Goal: Communication & Community: Answer question/provide support

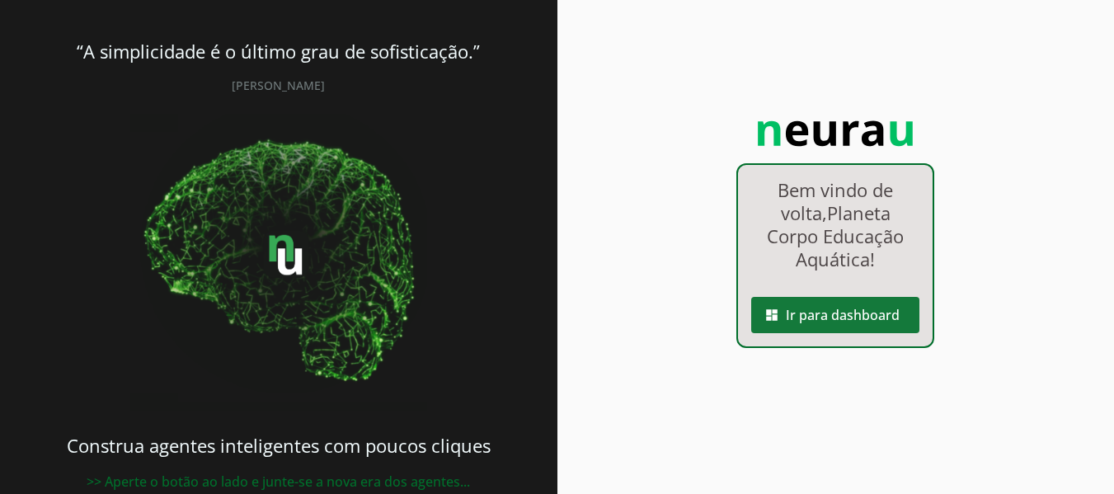
click at [811, 333] on span at bounding box center [835, 315] width 168 height 40
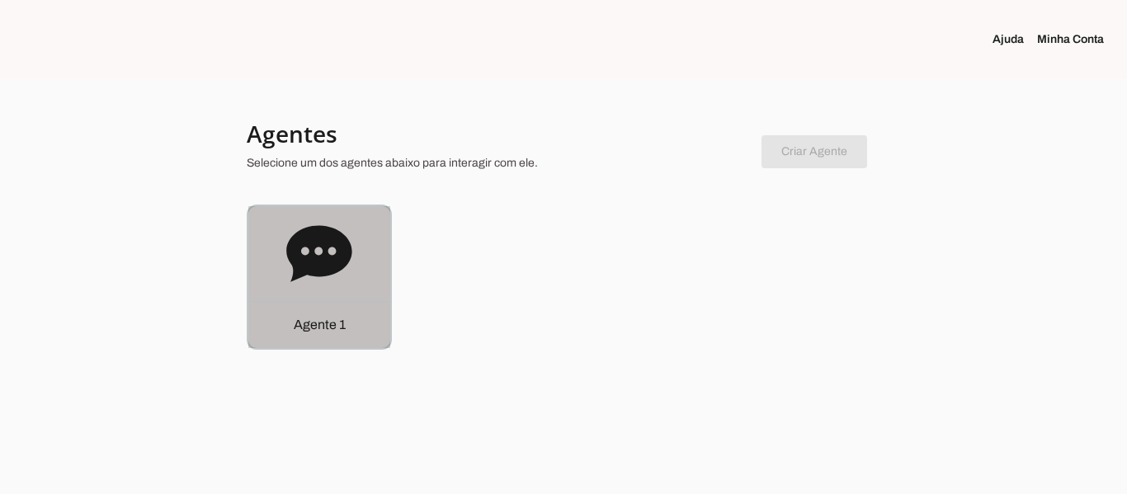
click at [295, 263] on icon at bounding box center [318, 253] width 65 height 56
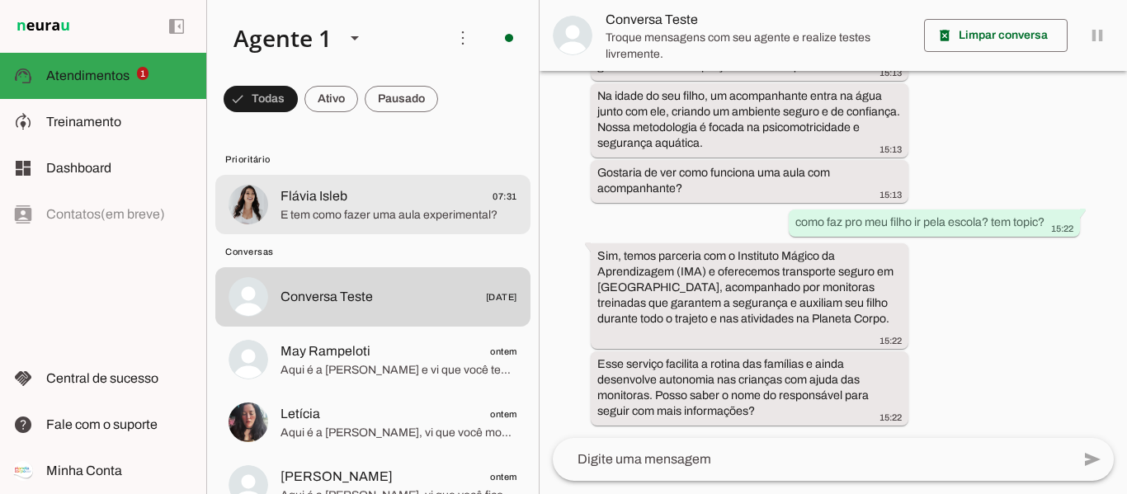
click at [388, 214] on span "E tem como fazer uma aula experimental?" at bounding box center [398, 215] width 237 height 16
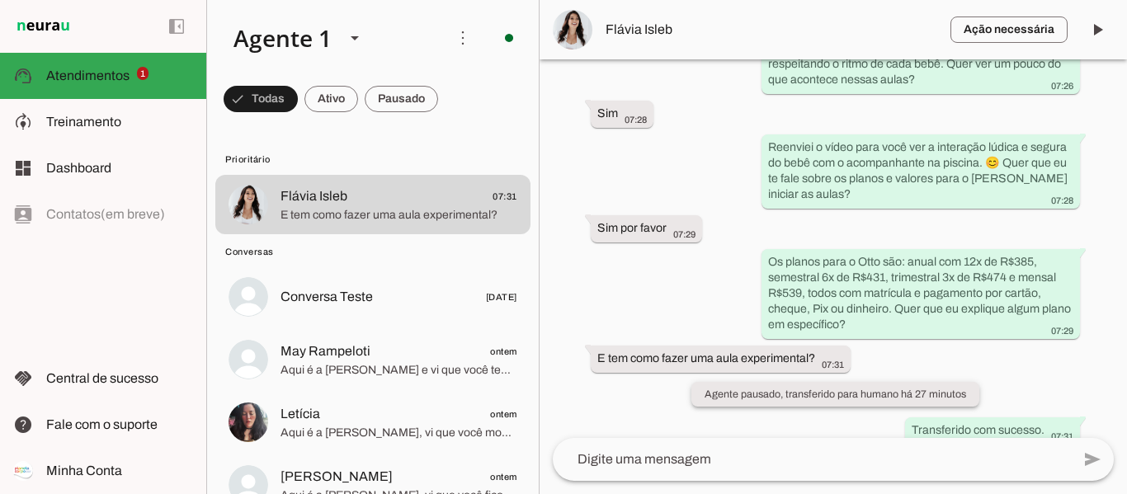
scroll to position [2111, 0]
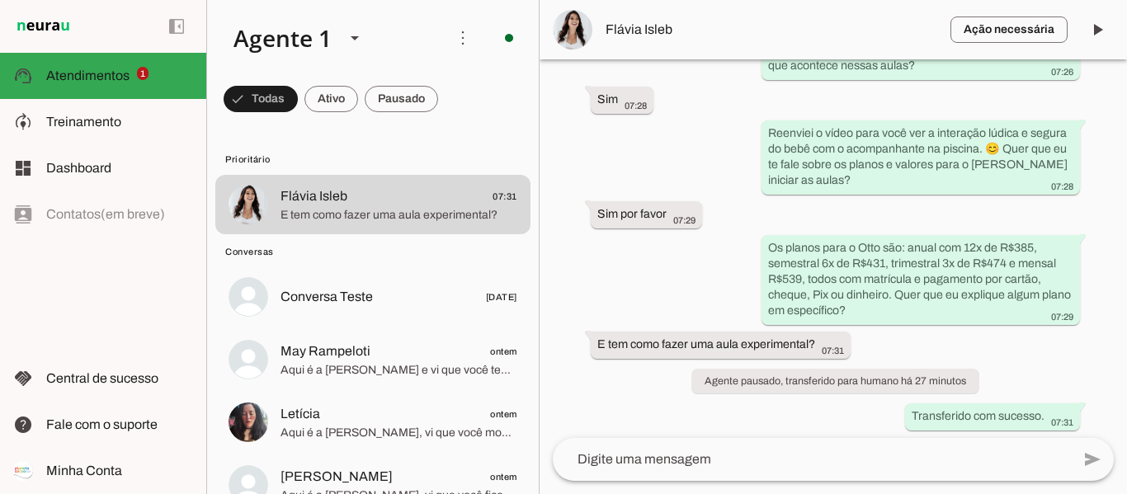
click at [857, 465] on textarea at bounding box center [812, 459] width 518 height 20
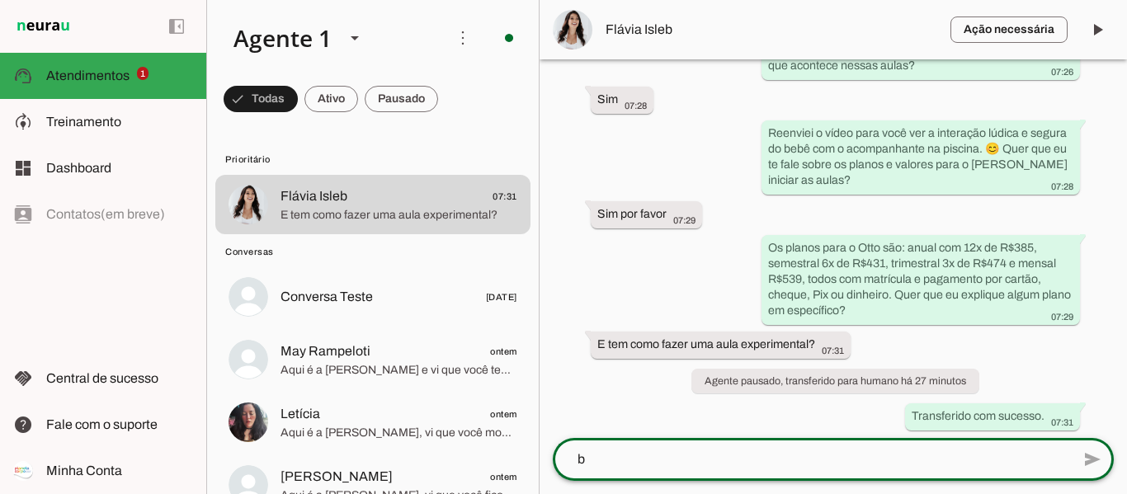
scroll to position [0, 0]
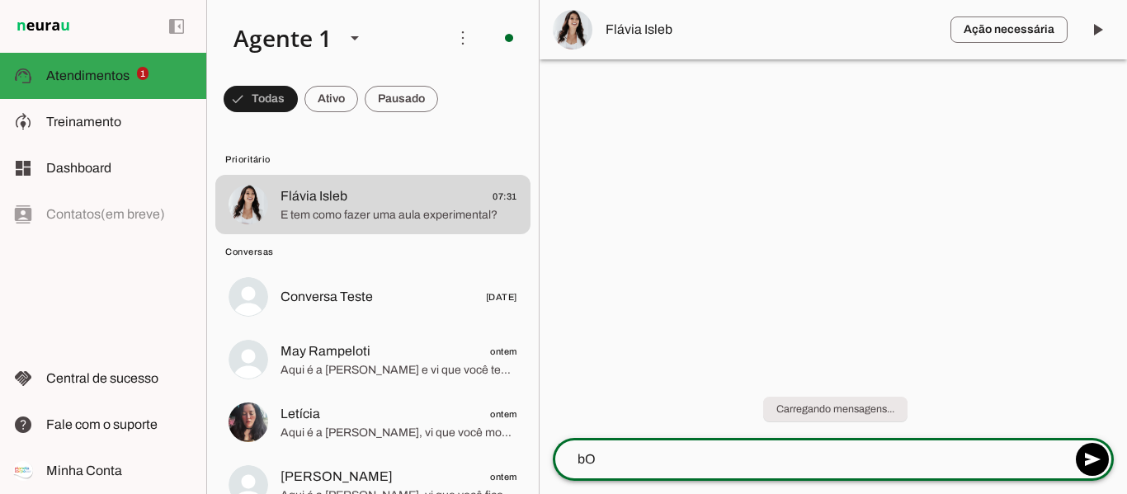
type textarea "b"
type textarea "Bom dia Flávia, tudo bem?"
type textarea "Me chamo Tainara e vou dar sequencia no seu atendimento"
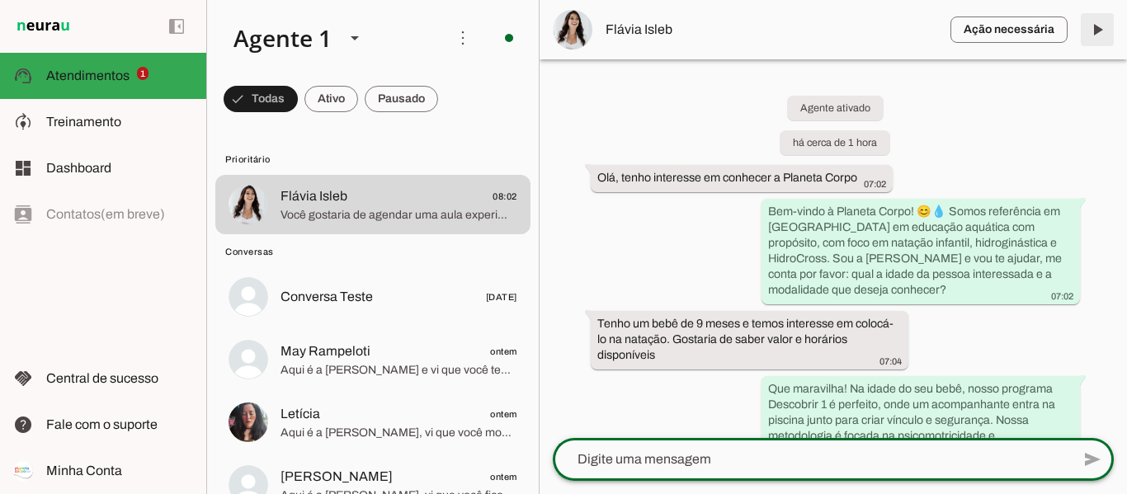
click at [1092, 40] on span at bounding box center [1097, 30] width 40 height 40
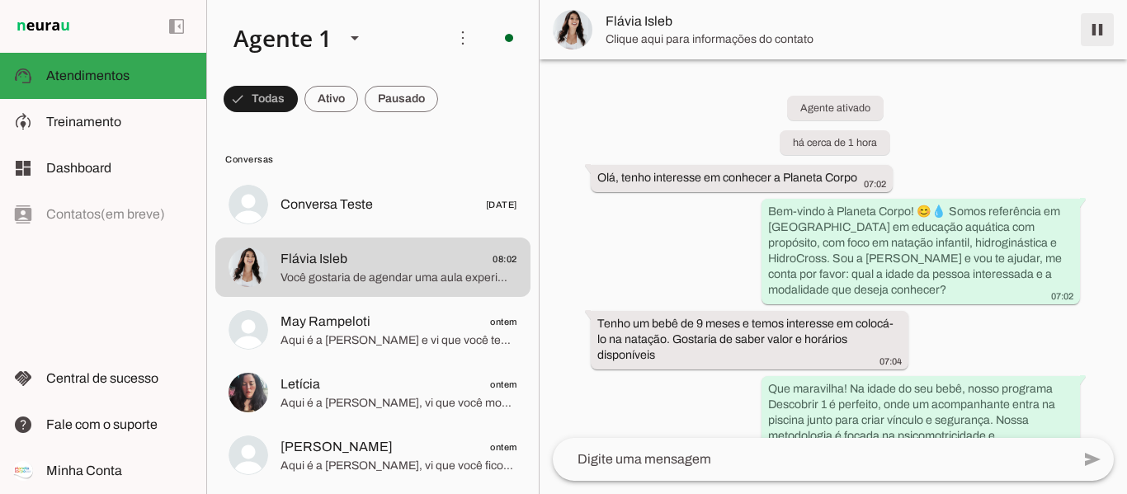
click at [1095, 32] on span at bounding box center [1097, 30] width 40 height 40
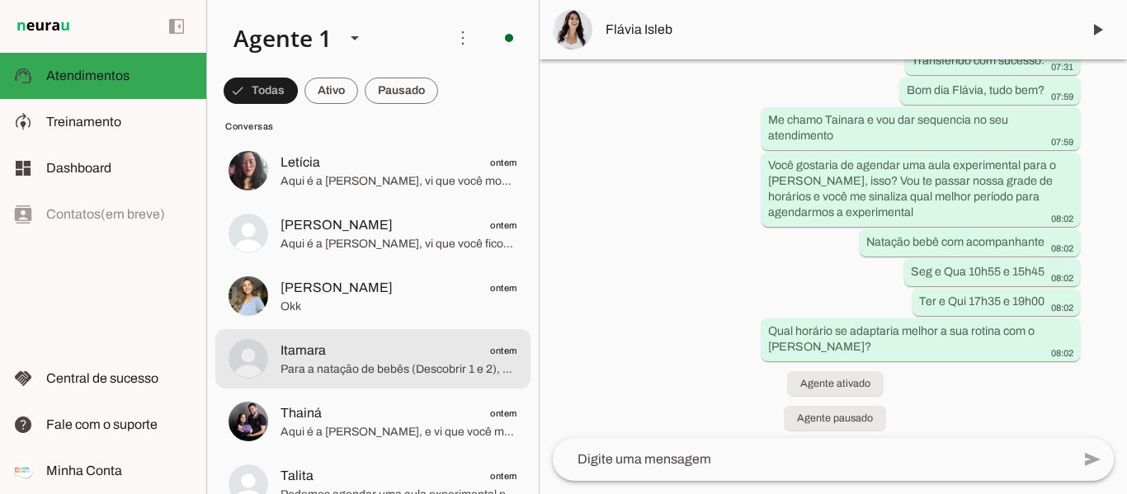
scroll to position [247, 0]
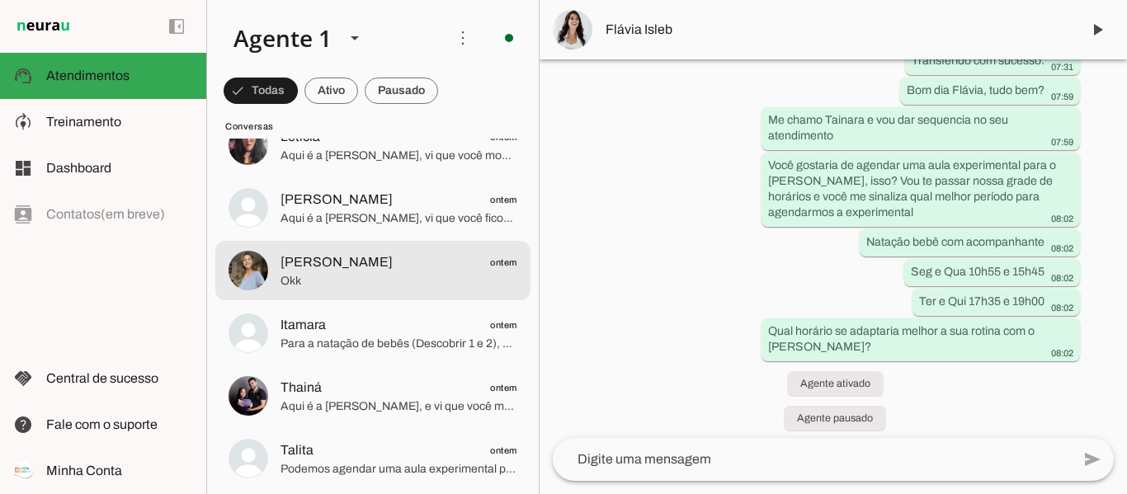
click at [292, 276] on span "Okk" at bounding box center [398, 281] width 237 height 16
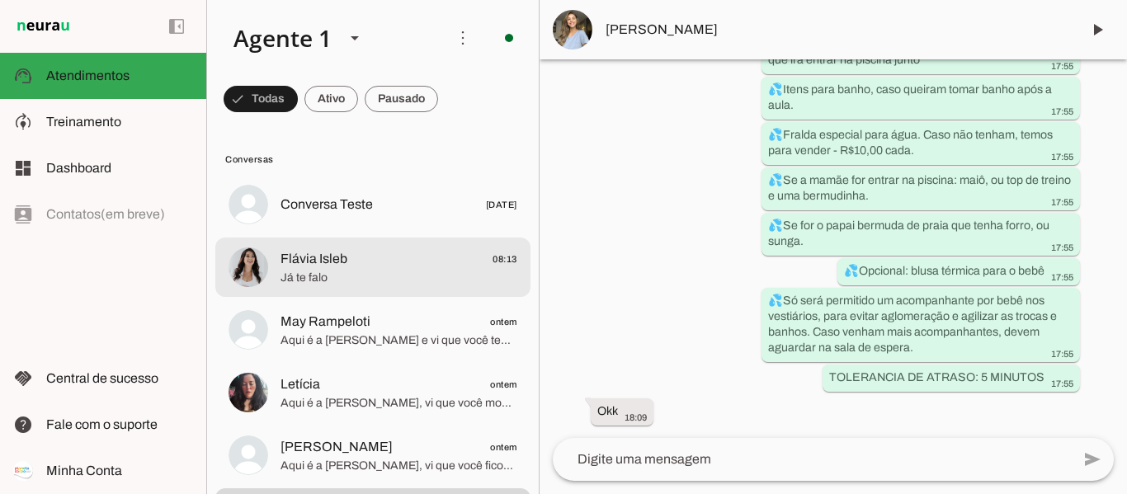
click at [326, 278] on span "Já te falo" at bounding box center [398, 278] width 237 height 16
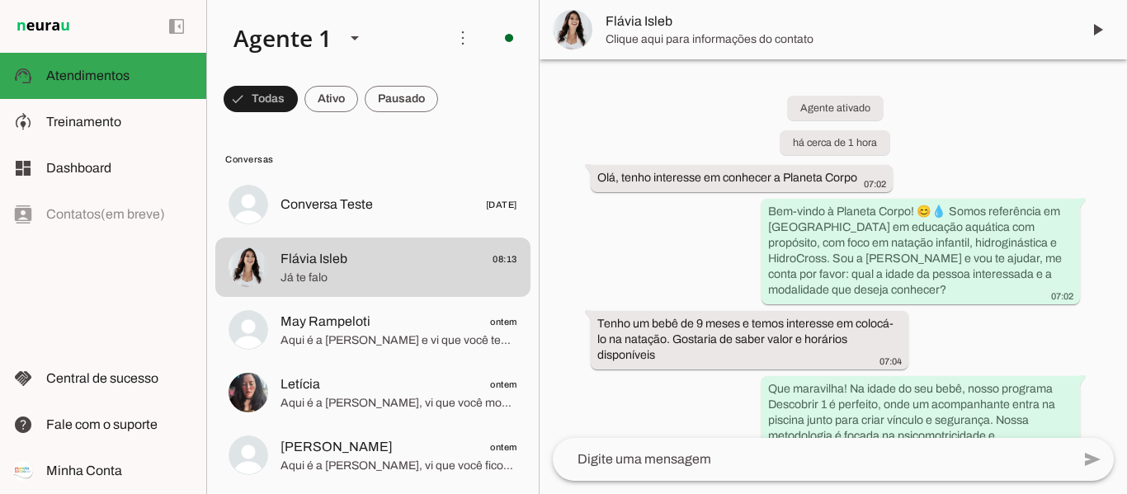
scroll to position [2549, 0]
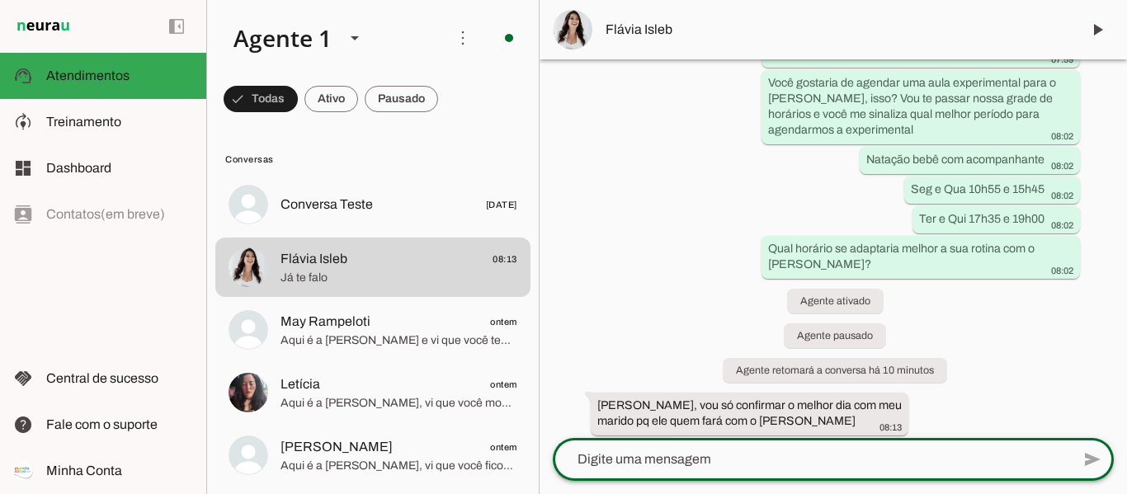
click at [688, 457] on textarea at bounding box center [812, 459] width 518 height 20
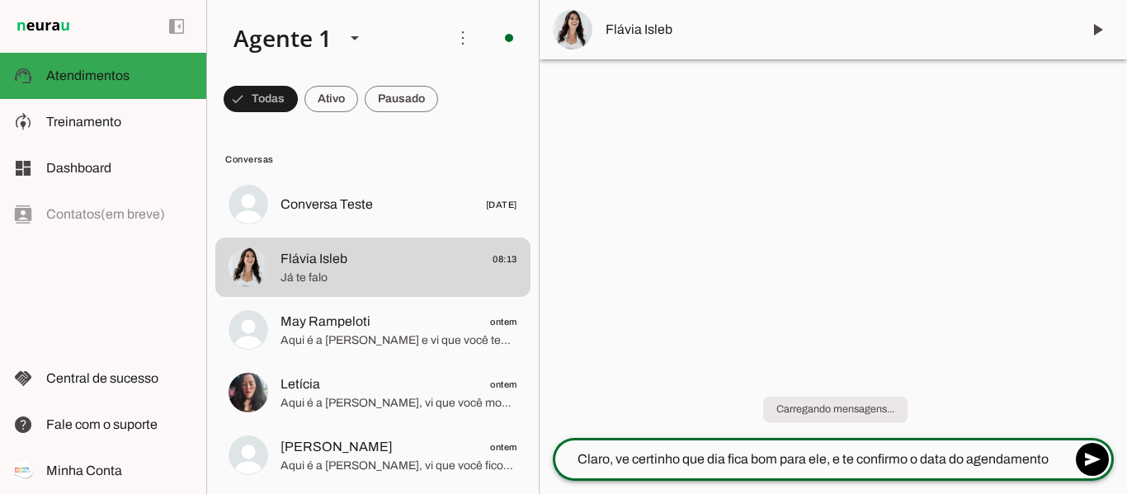
type textarea "Claro, ve certinho que dia fica bom para ele, e te confirmo o data do agendamen…"
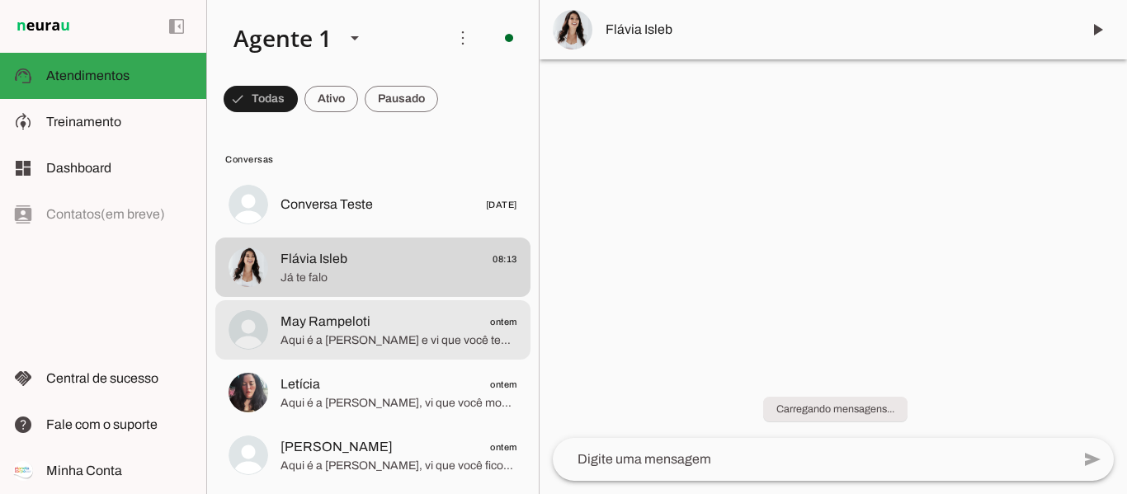
click at [319, 314] on span "May Rampeloti" at bounding box center [325, 322] width 90 height 20
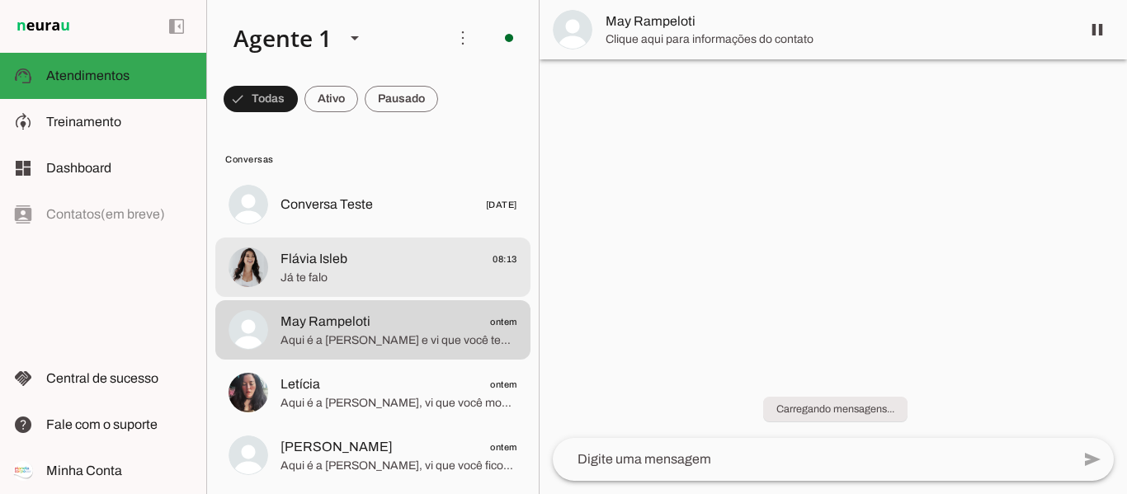
click at [311, 270] on span "Já te falo" at bounding box center [398, 278] width 237 height 16
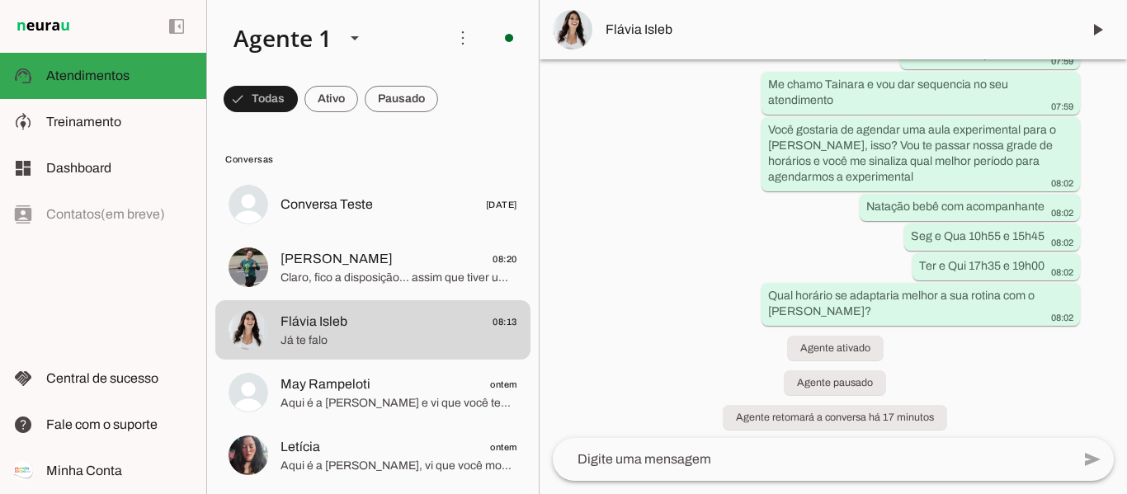
scroll to position [2599, 0]
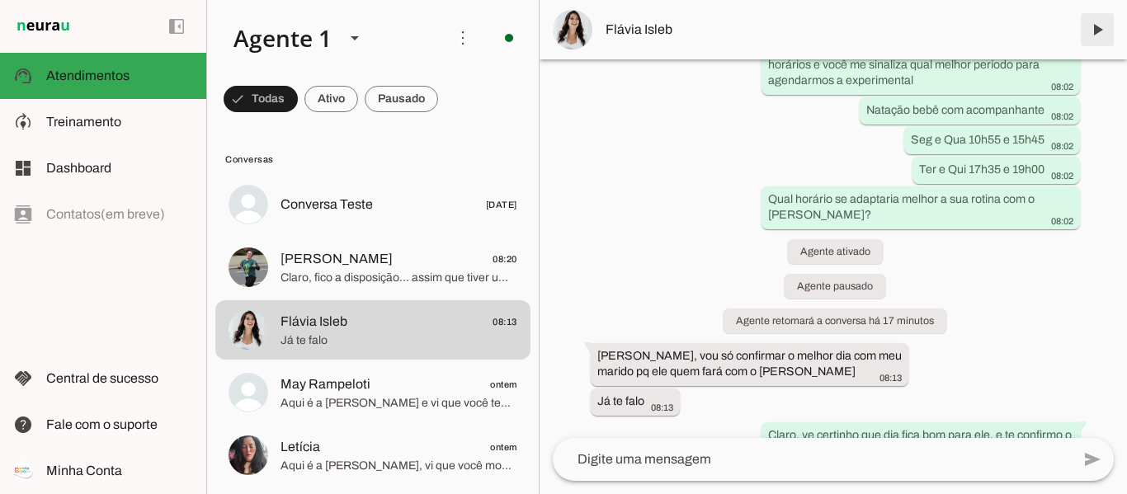
click at [1098, 31] on span at bounding box center [1097, 30] width 40 height 40
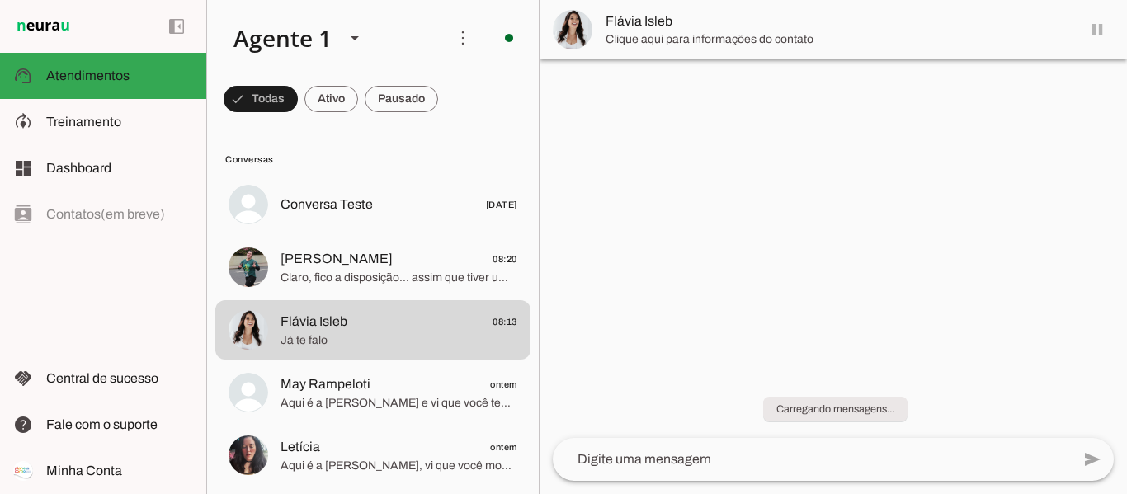
scroll to position [0, 0]
click at [1094, 30] on md-item "Flávia Isleb" at bounding box center [832, 29] width 587 height 59
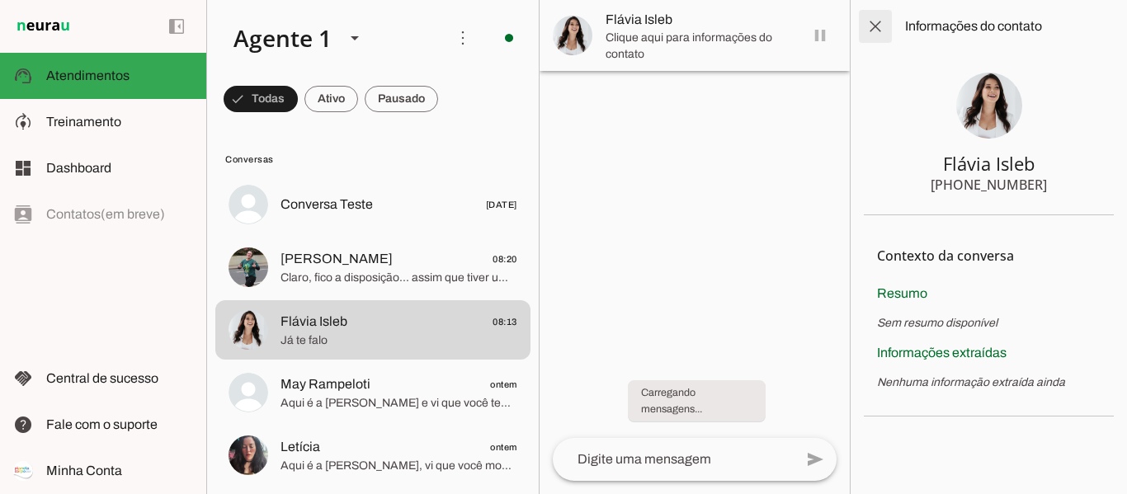
click at [880, 26] on span at bounding box center [875, 27] width 40 height 40
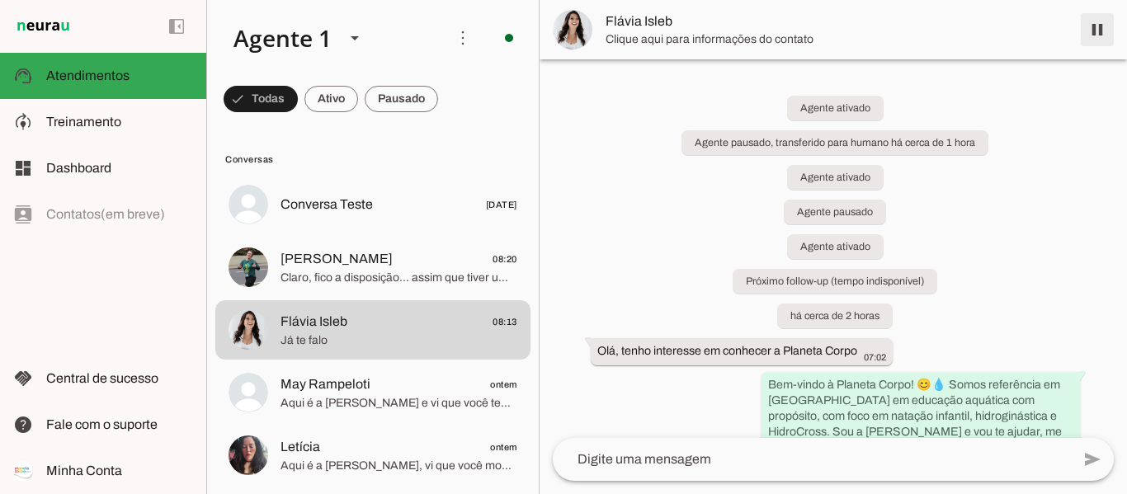
click at [1098, 33] on span at bounding box center [1097, 30] width 40 height 40
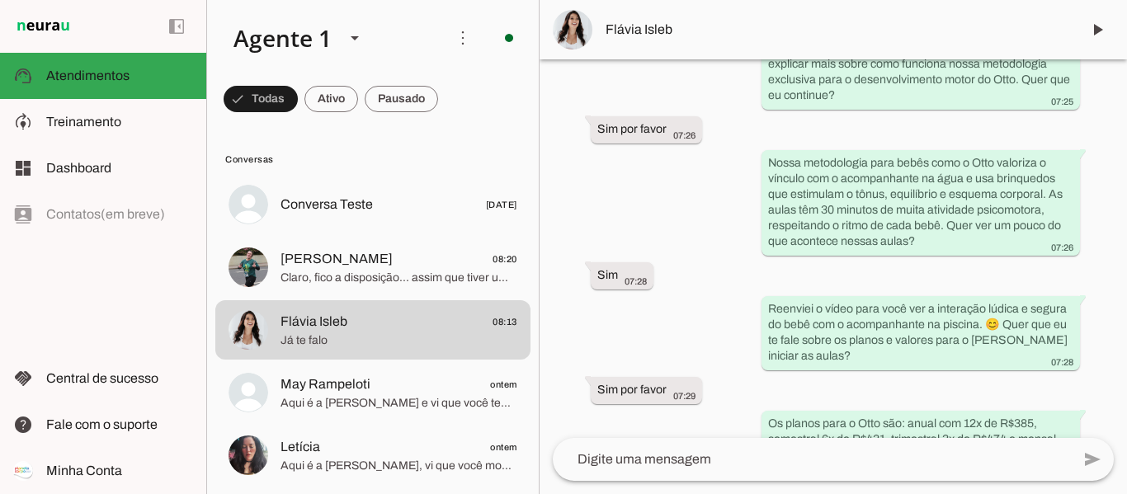
scroll to position [2657, 0]
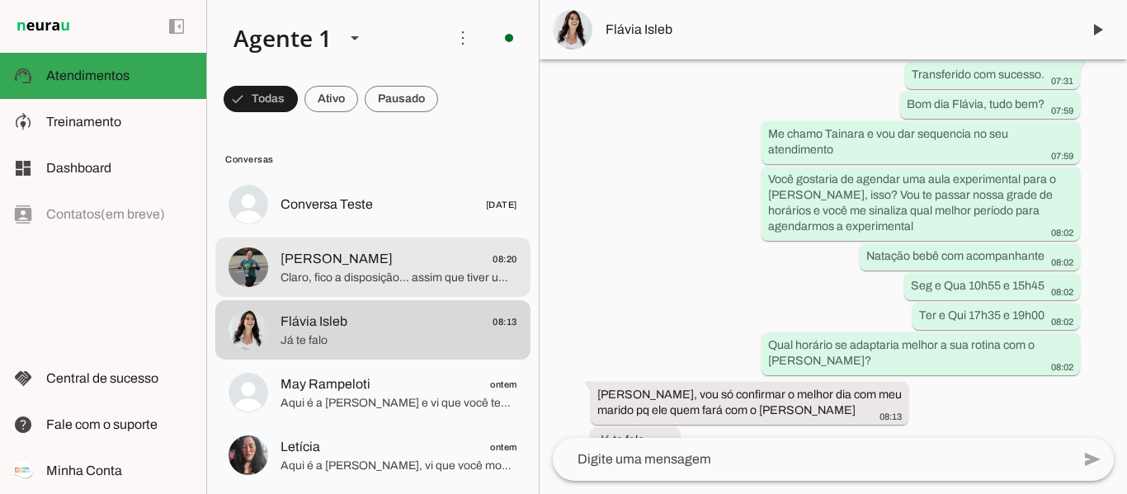
click at [396, 255] on span "[PERSON_NAME] 08:20" at bounding box center [398, 259] width 237 height 21
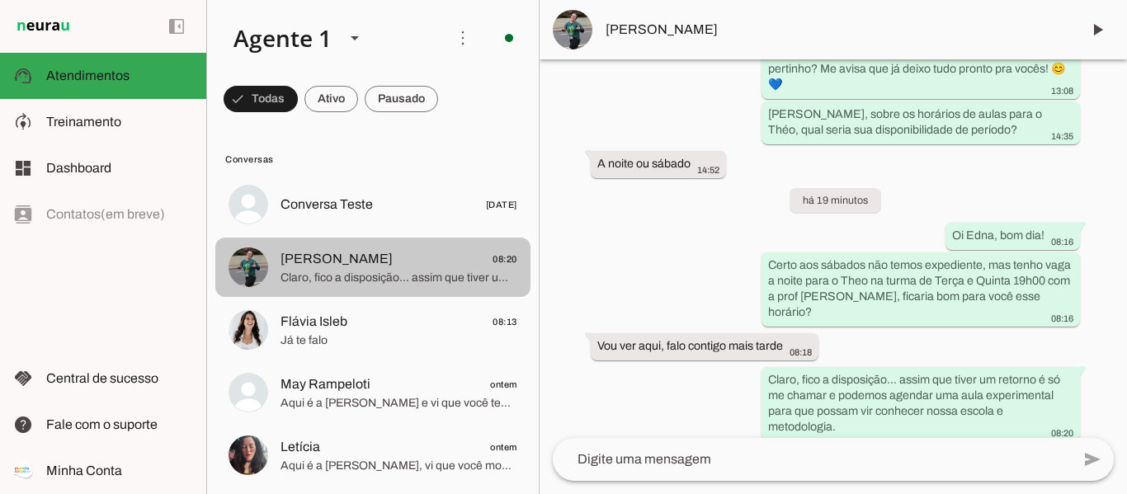
scroll to position [82, 0]
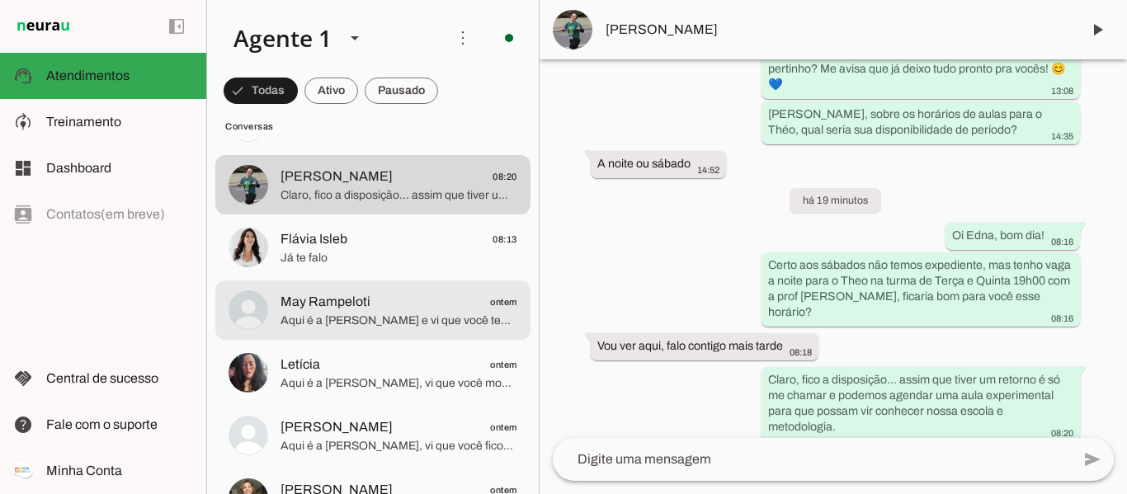
click at [327, 308] on span "May Rampeloti" at bounding box center [325, 302] width 90 height 20
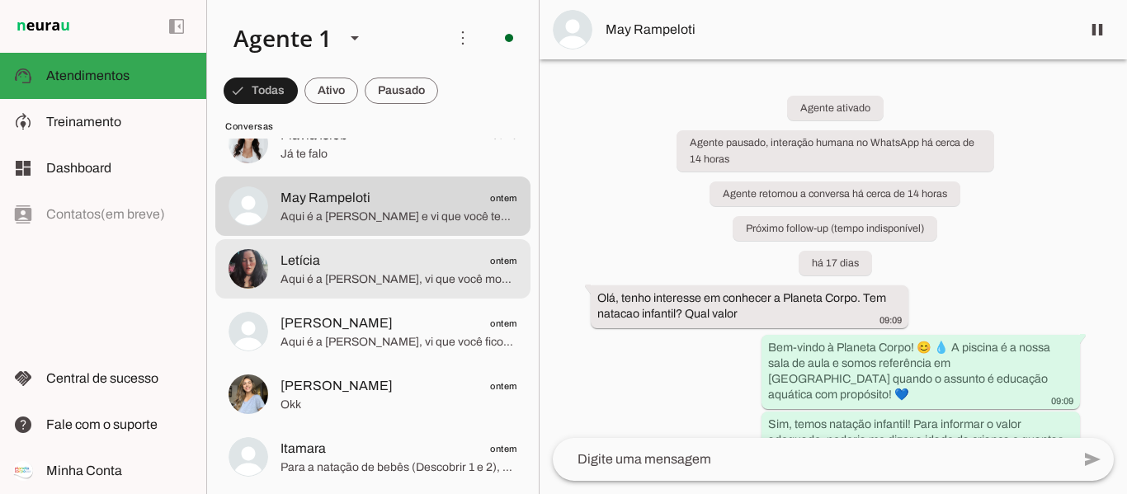
scroll to position [247, 0]
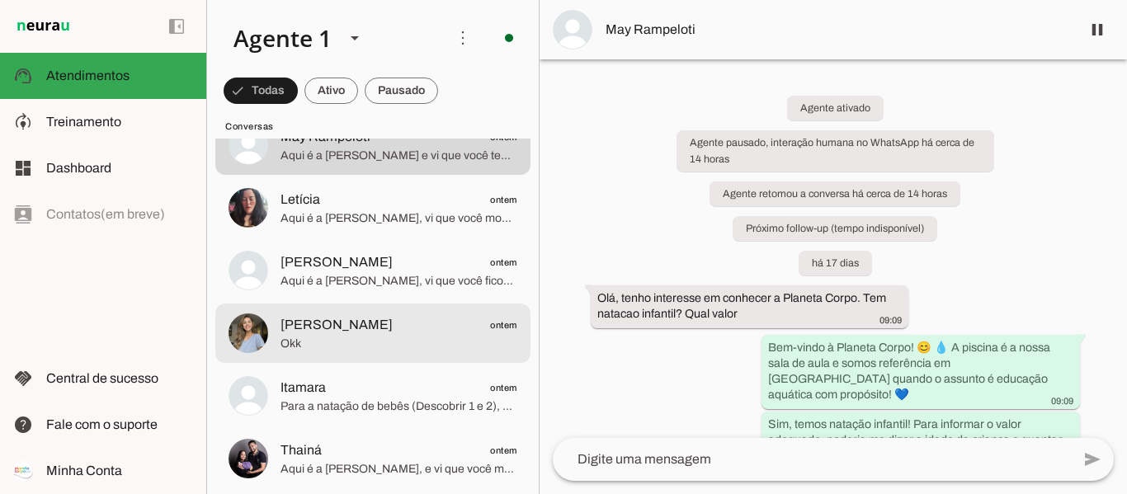
click at [404, 322] on span "[PERSON_NAME] ontem" at bounding box center [398, 325] width 237 height 21
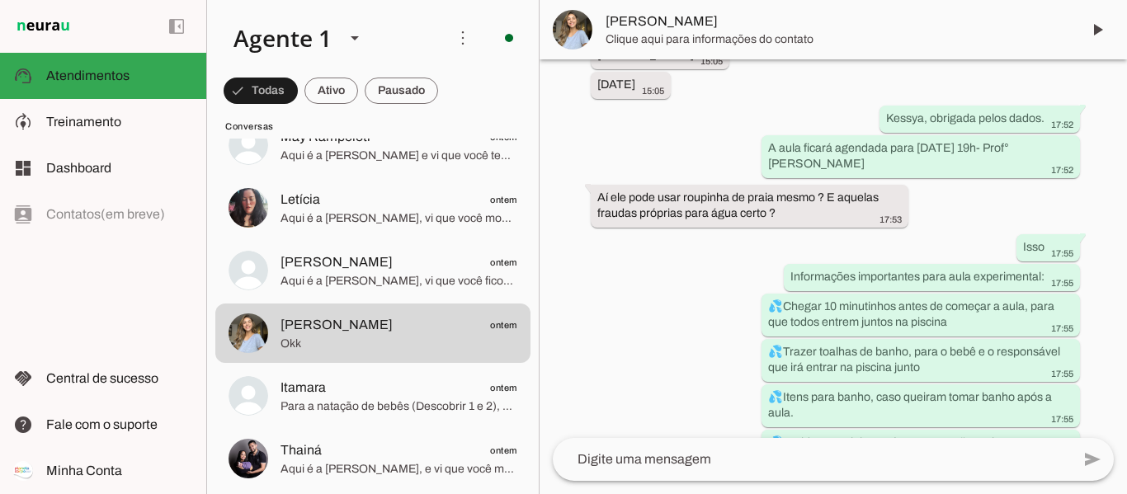
scroll to position [4238, 0]
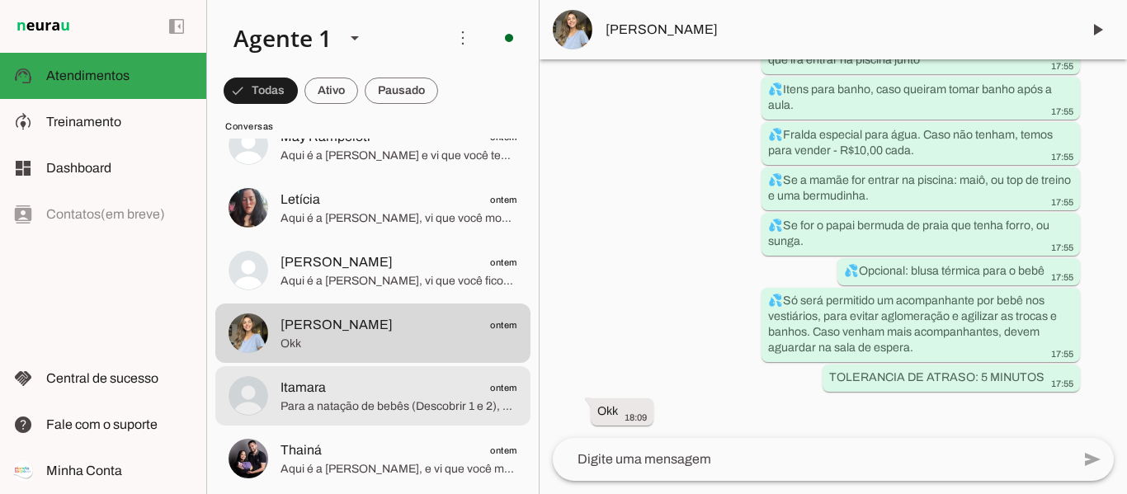
click at [347, 392] on span "Itamara ontem" at bounding box center [398, 388] width 237 height 21
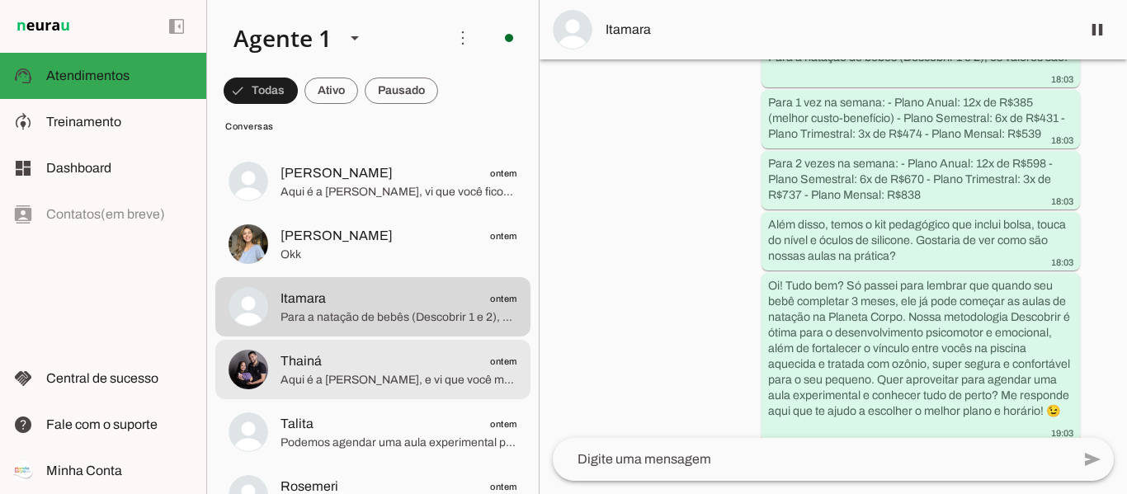
scroll to position [495, 0]
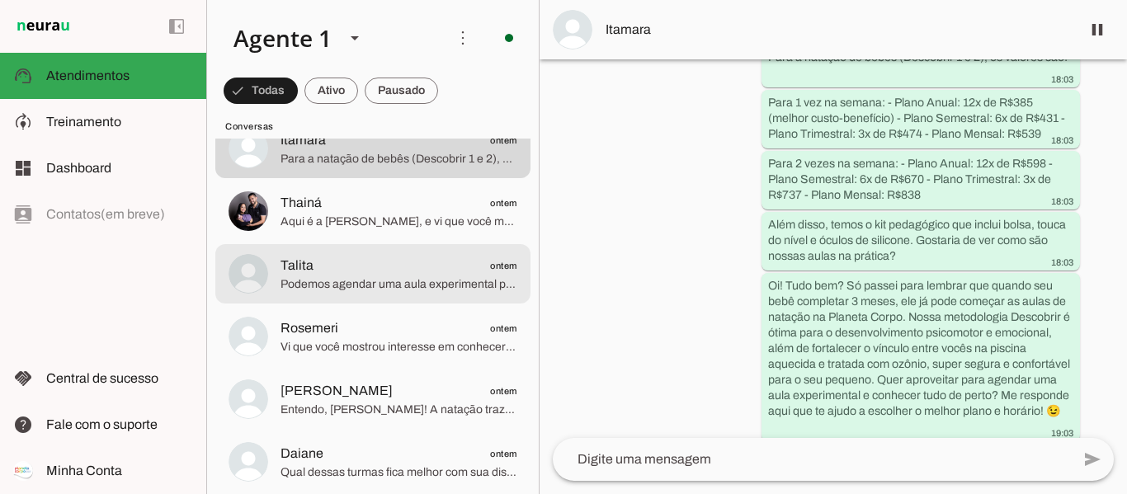
click at [387, 278] on span "Podemos agendar uma aula experimental para vocês, para terem uma ótima experiên…" at bounding box center [398, 284] width 237 height 16
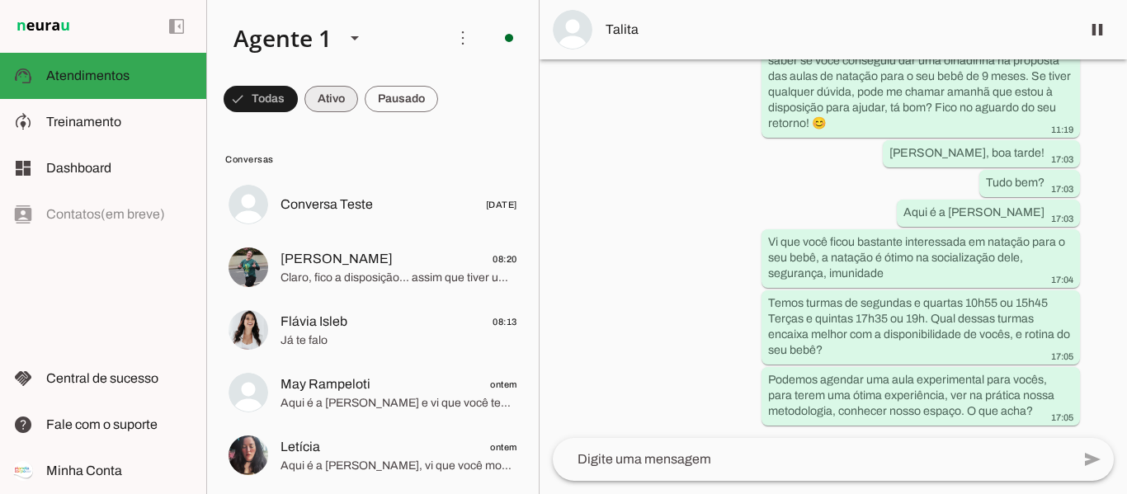
click at [335, 102] on span at bounding box center [331, 99] width 54 height 40
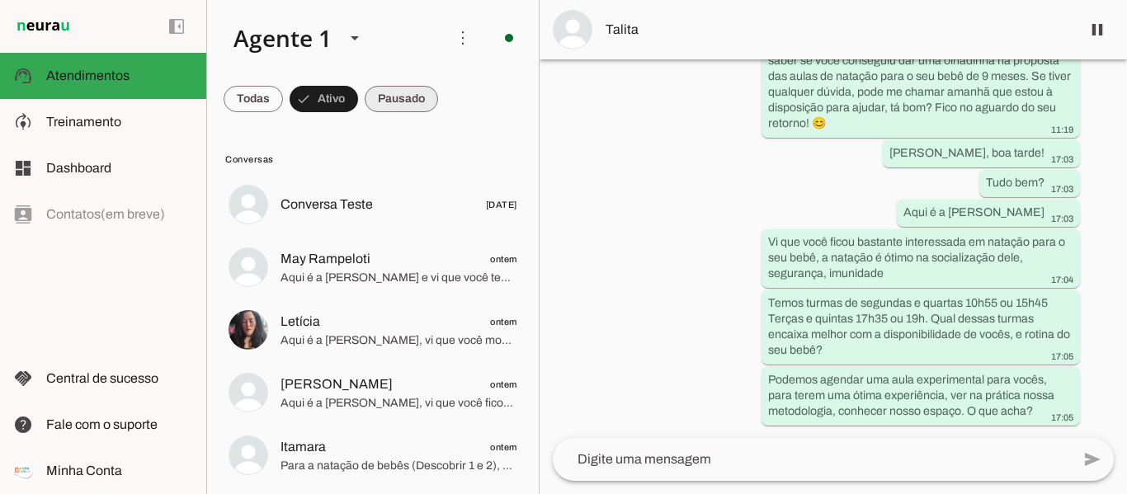
click at [390, 102] on span at bounding box center [401, 99] width 73 height 40
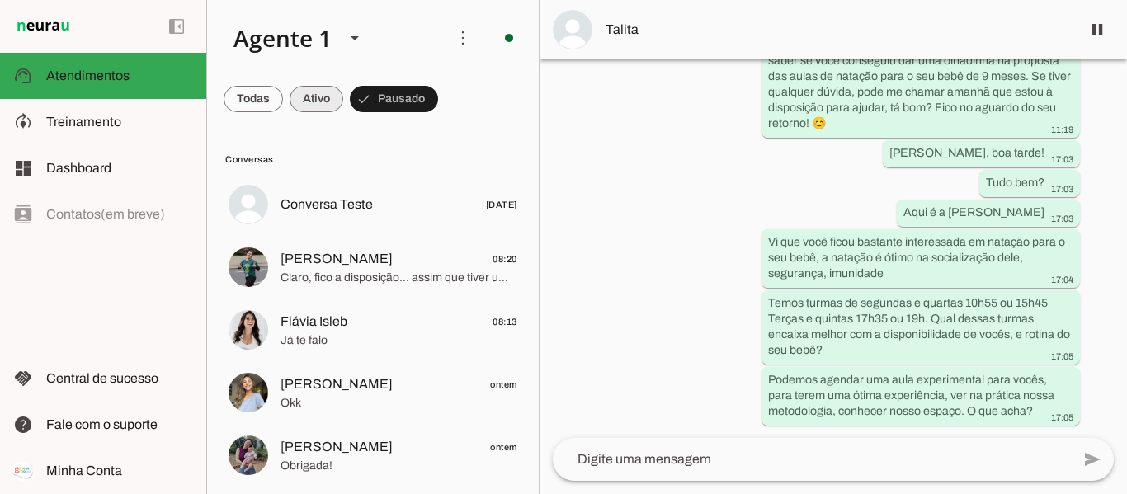
click at [339, 96] on span at bounding box center [316, 99] width 54 height 40
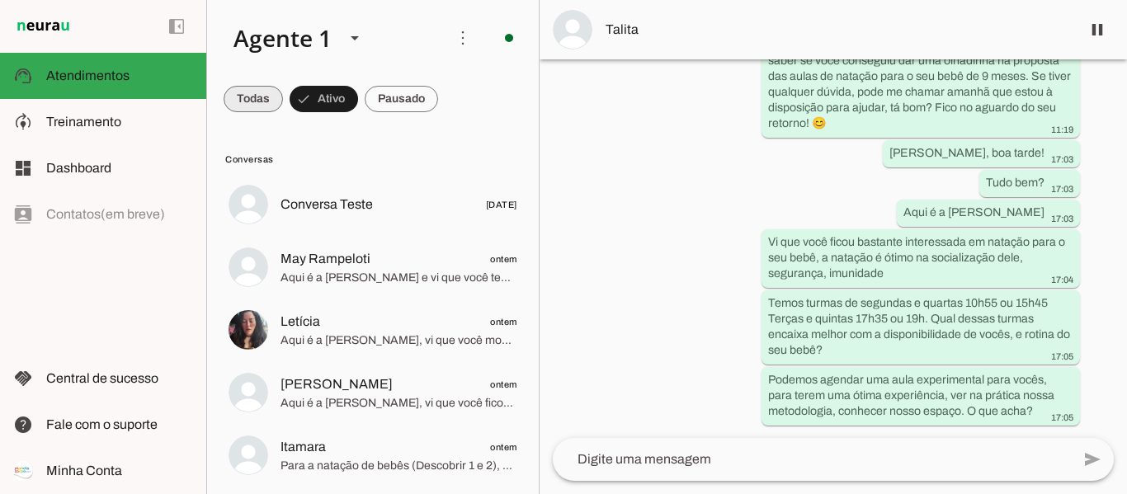
click at [247, 96] on span at bounding box center [252, 99] width 59 height 40
